Goal: Task Accomplishment & Management: Manage account settings

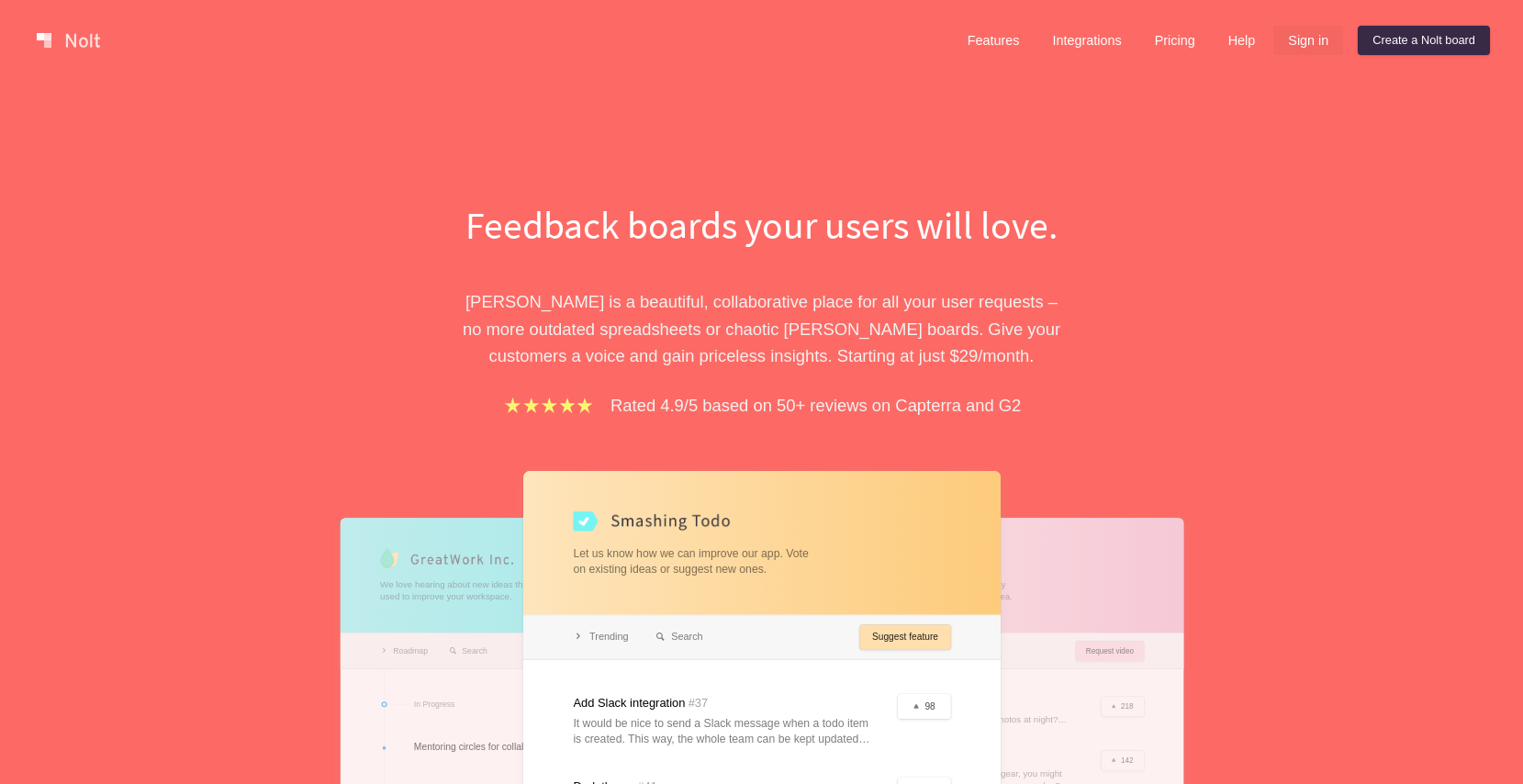
click at [1314, 38] on link "Sign in" at bounding box center [1308, 39] width 70 height 29
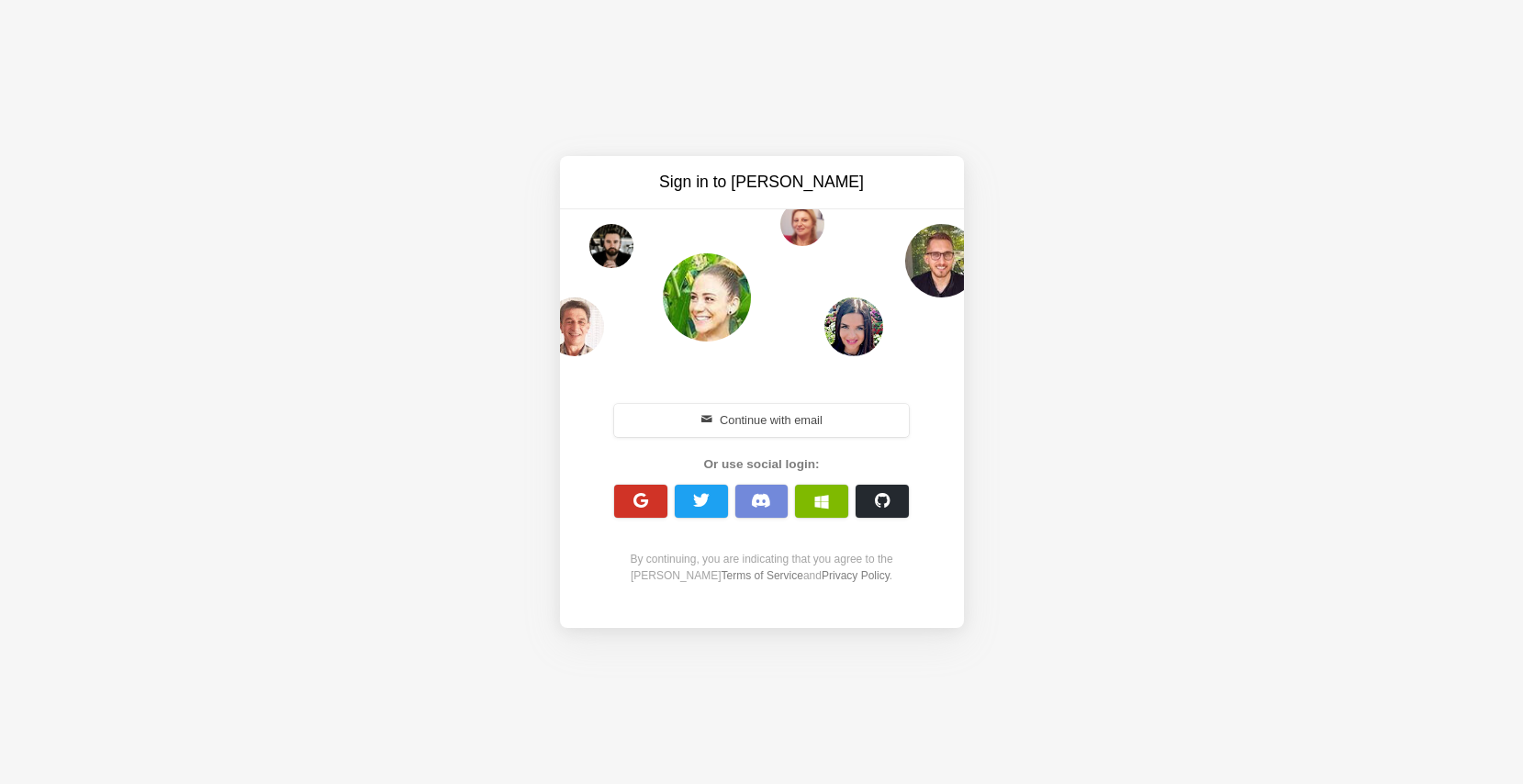
click at [646, 494] on span "button" at bounding box center [640, 500] width 18 height 18
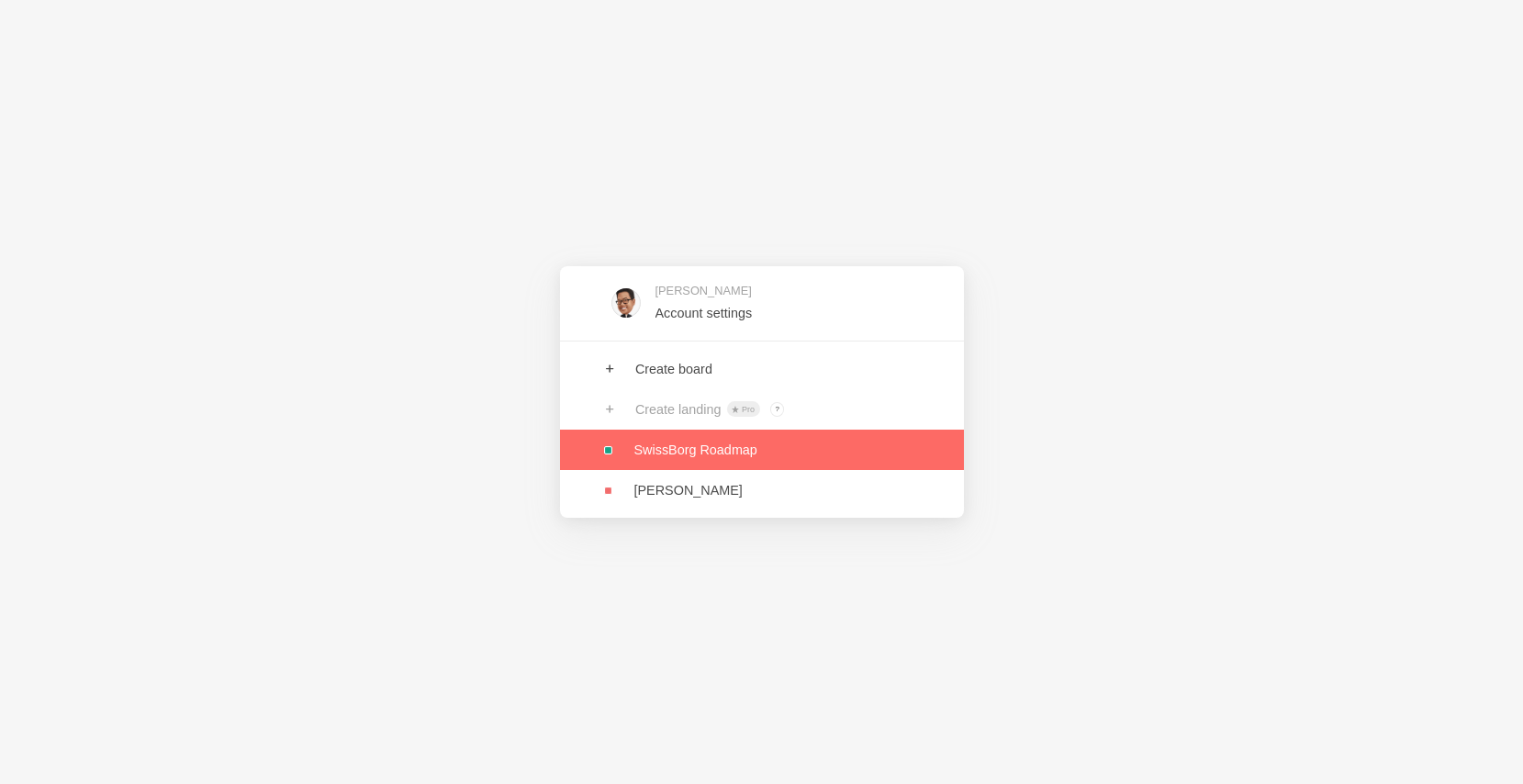
click at [698, 457] on link at bounding box center [762, 449] width 404 height 40
